Goal: Find contact information: Find contact information

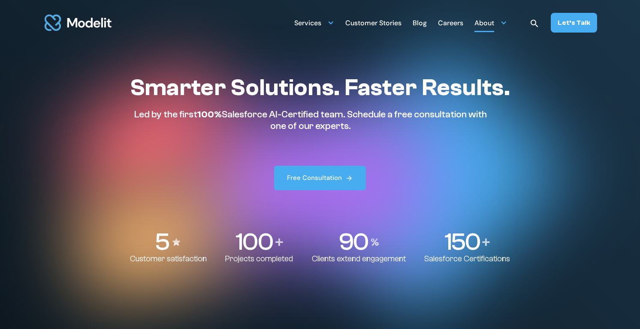
click at [493, 24] on div "About" at bounding box center [484, 23] width 20 height 17
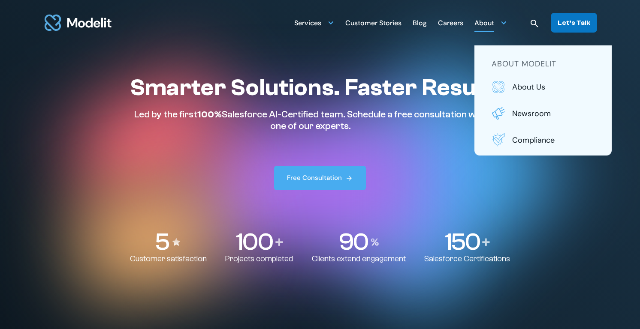
click at [571, 22] on div "Let’s Talk" at bounding box center [574, 22] width 33 height 9
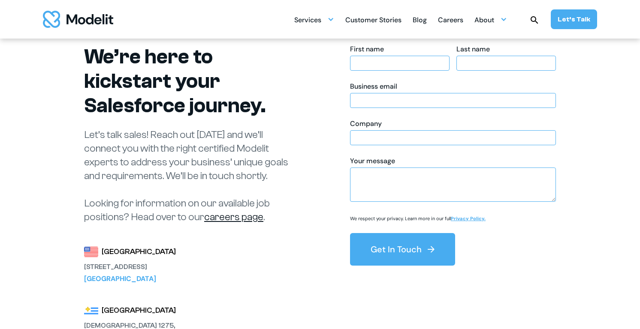
scroll to position [69, 0]
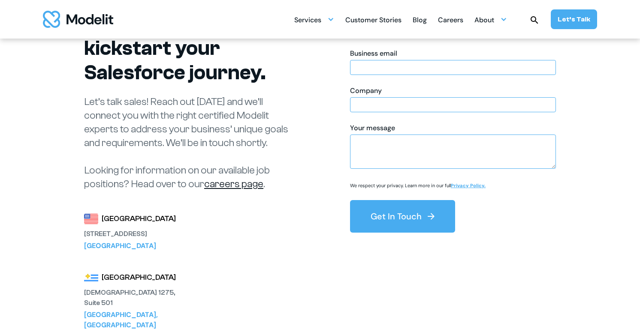
drag, startPoint x: 181, startPoint y: 232, endPoint x: 82, endPoint y: 237, distance: 99.7
click at [82, 237] on div "We’re here to kickstart your Salesforce journey. Let’s talk sales! Reach out to…" at bounding box center [320, 184] width 566 height 432
copy div "3120 139th Ave SE Suite 500"
